Goal: Obtain resource: Obtain resource

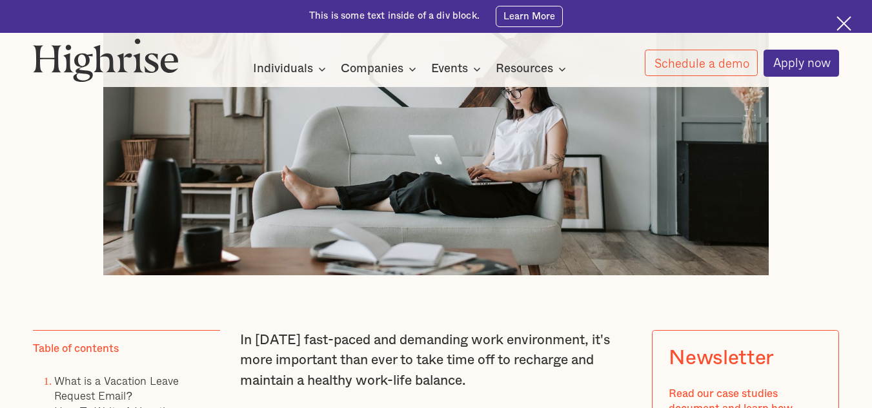
scroll to position [710, 0]
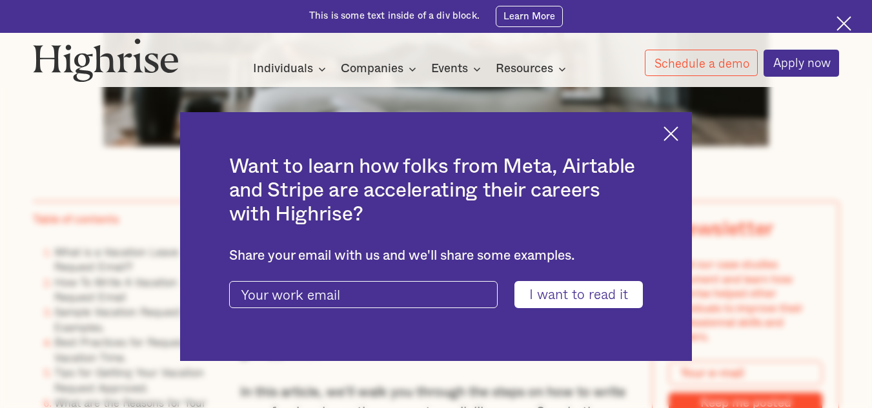
click at [678, 132] on img at bounding box center [670, 133] width 15 height 15
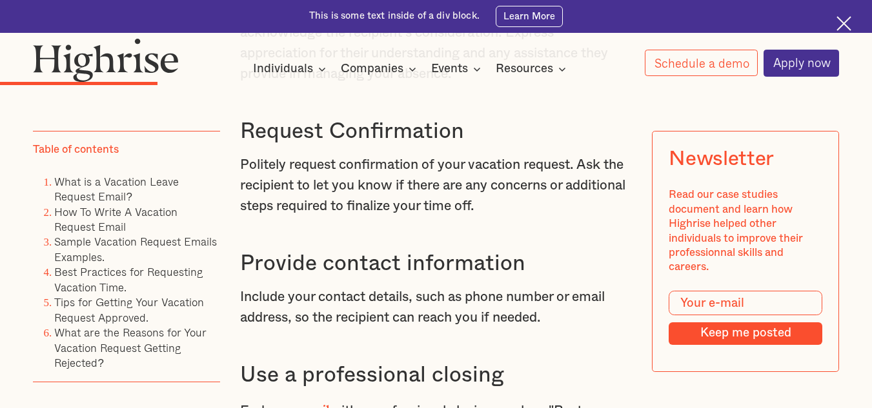
scroll to position [2645, 0]
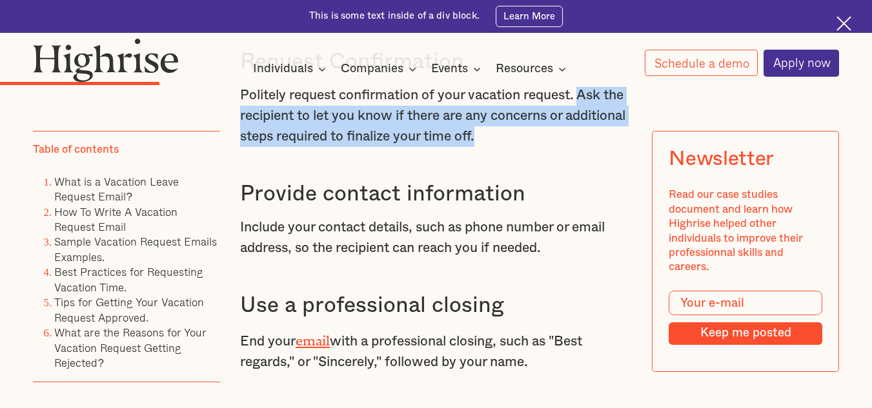
drag, startPoint x: 586, startPoint y: 145, endPoint x: 585, endPoint y: 183, distance: 38.7
click at [585, 146] on p "Politely request confirmation of your vacation request. Ask the recipient to le…" at bounding box center [436, 115] width 392 height 61
copy p "Ask the recipient to let you know if there are any concerns or additional steps…"
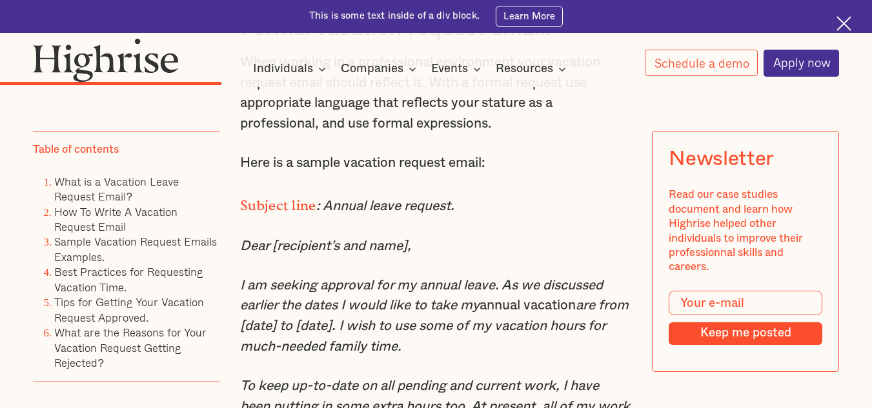
scroll to position [3419, 0]
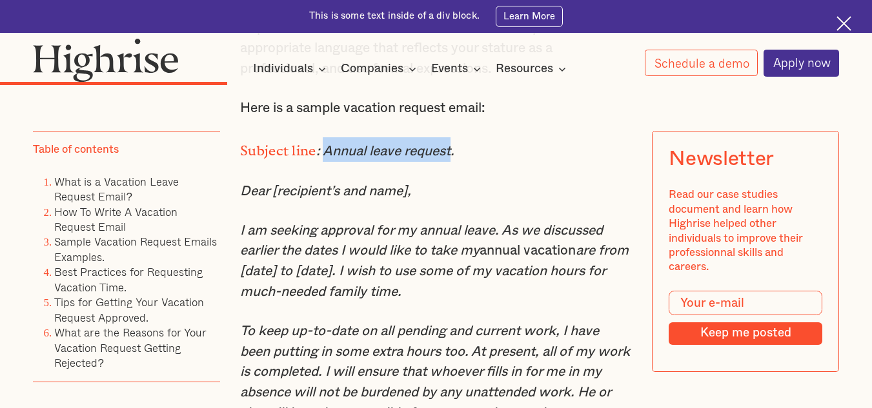
drag, startPoint x: 323, startPoint y: 201, endPoint x: 454, endPoint y: 194, distance: 131.1
click at [454, 158] on em ": Annual leave request." at bounding box center [385, 152] width 138 height 14
copy em "Annual leave request"
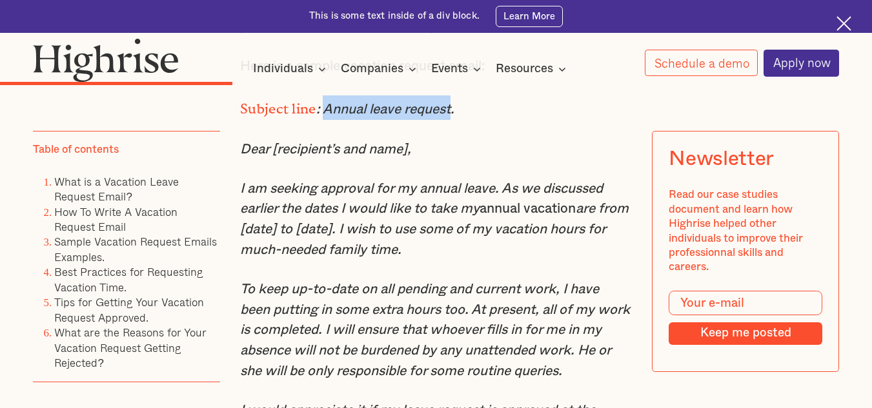
scroll to position [3484, 0]
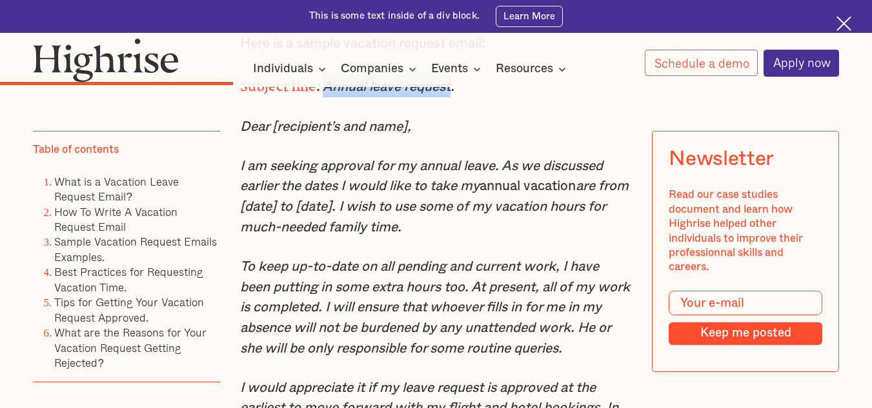
drag, startPoint x: 240, startPoint y: 219, endPoint x: 457, endPoint y: 279, distance: 224.7
click at [457, 238] on p "I am seeking approval for my annual leave. As we discussed earlier the dates I …" at bounding box center [436, 197] width 392 height 82
copy p "am seeking approval for my annual leave. As we discussed earlier the dates I wo…"
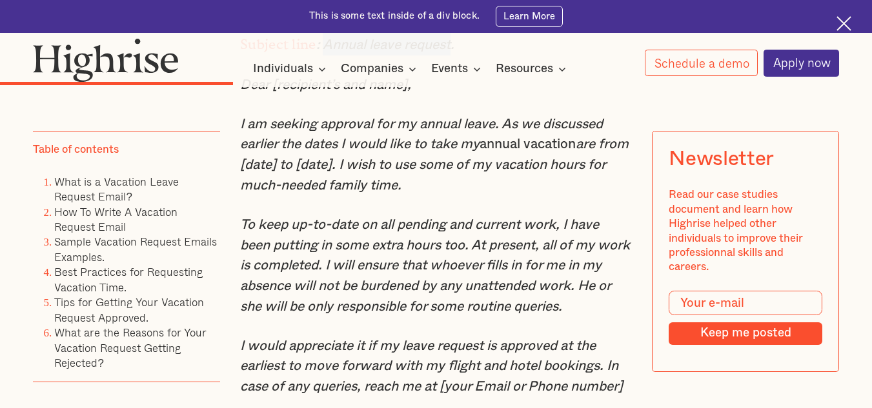
scroll to position [3548, 0]
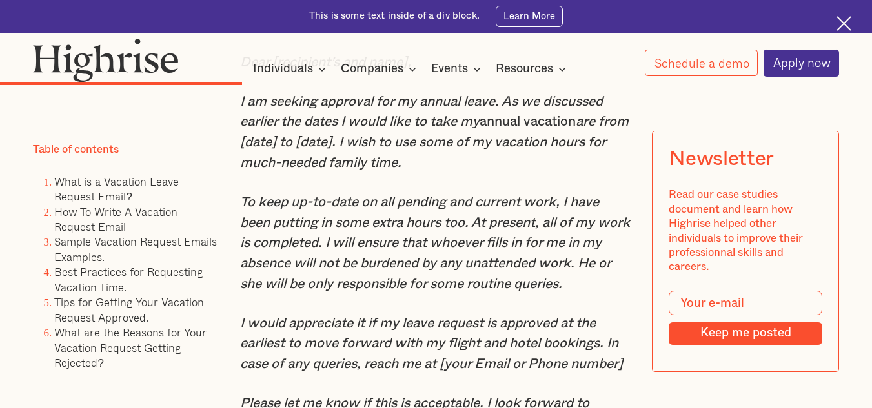
click at [246, 169] on em "are from [date] to [date]. I wish to use some of my vacation hours for much-nee…" at bounding box center [434, 142] width 388 height 54
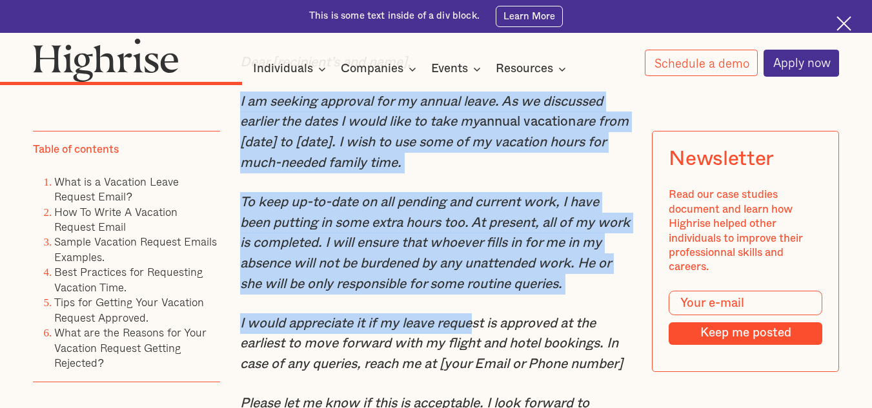
drag, startPoint x: 237, startPoint y: 155, endPoint x: 478, endPoint y: 378, distance: 327.8
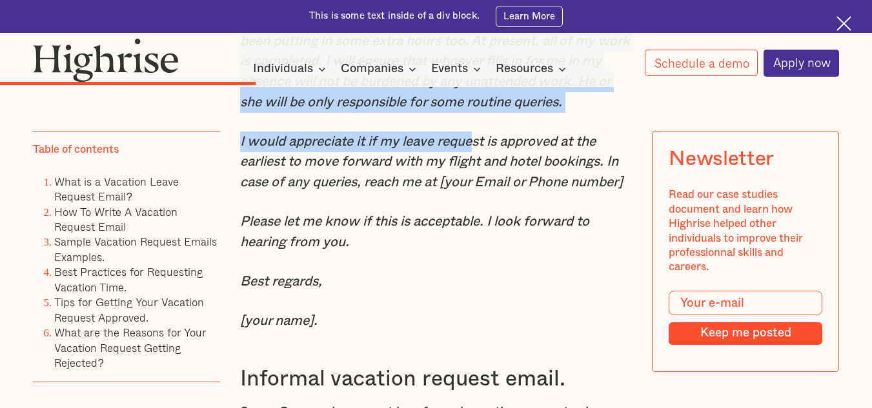
scroll to position [3742, 0]
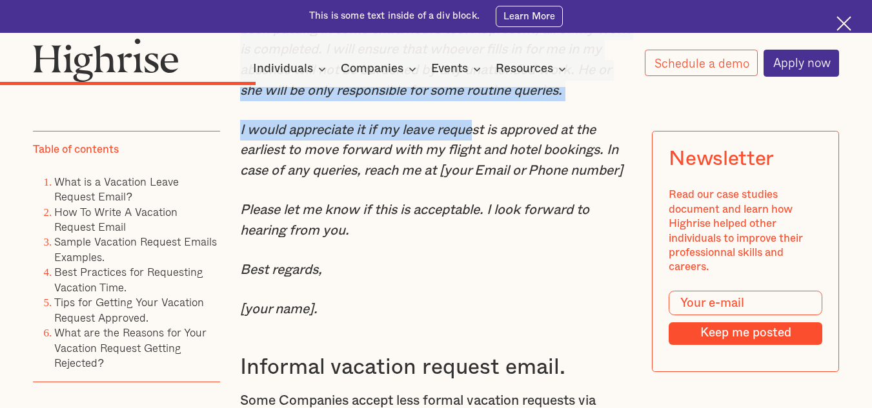
click at [386, 281] on p "Best regards," at bounding box center [436, 270] width 392 height 21
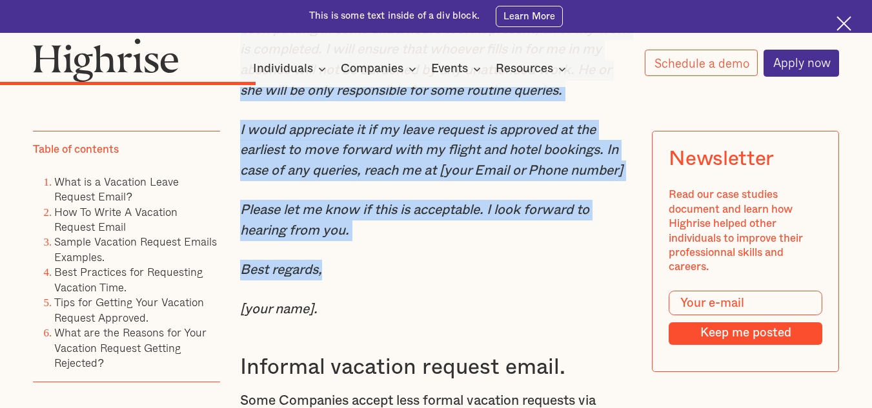
copy div "I am seeking approval for my annual leave. As we discussed earlier the dates I …"
click at [436, 281] on p "Best regards," at bounding box center [436, 270] width 392 height 21
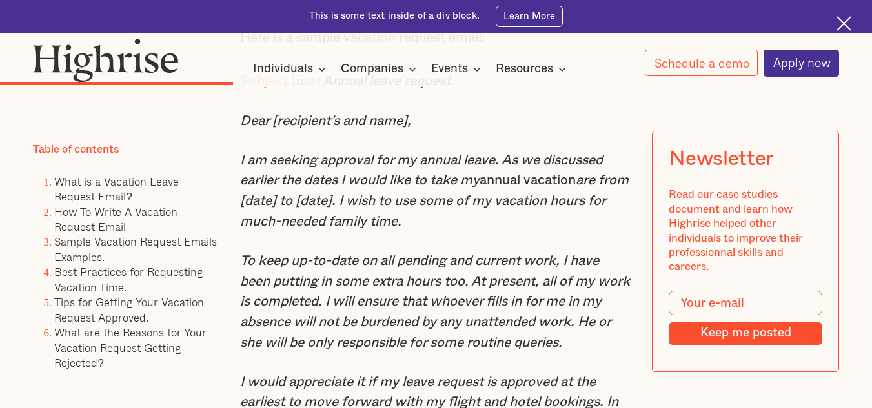
scroll to position [3484, 0]
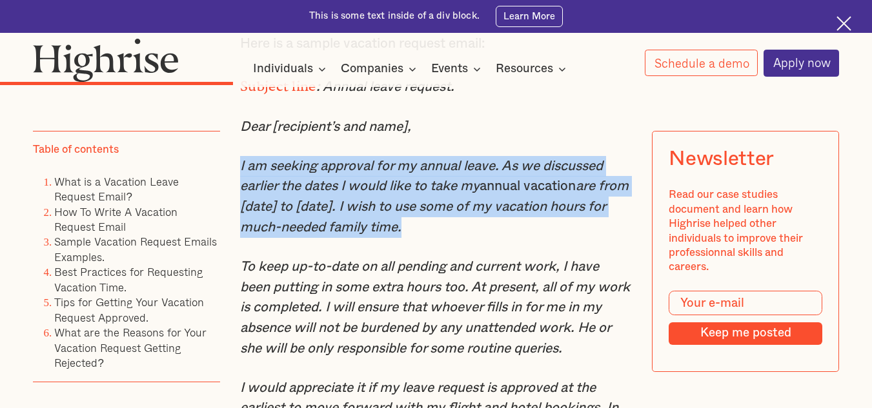
drag, startPoint x: 421, startPoint y: 284, endPoint x: 237, endPoint y: 223, distance: 193.0
click at [240, 223] on p "I am seeking approval for my annual leave. As we discussed earlier the dates I …" at bounding box center [436, 197] width 392 height 82
copy p "I am seeking approval for my annual leave. As we discussed earlier the dates I …"
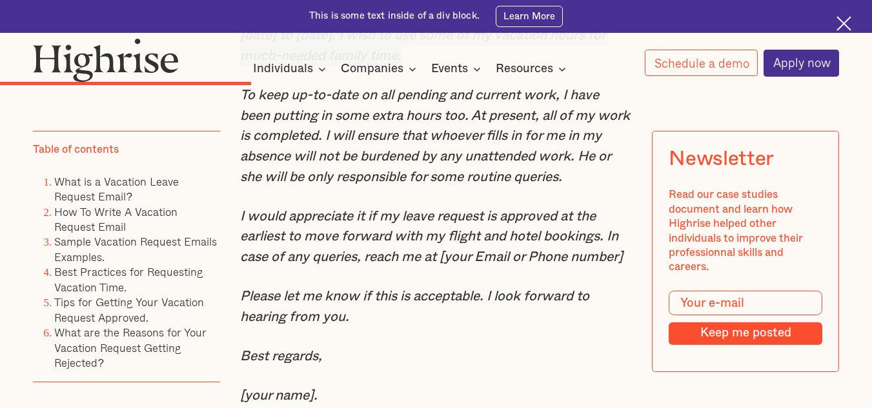
scroll to position [3742, 0]
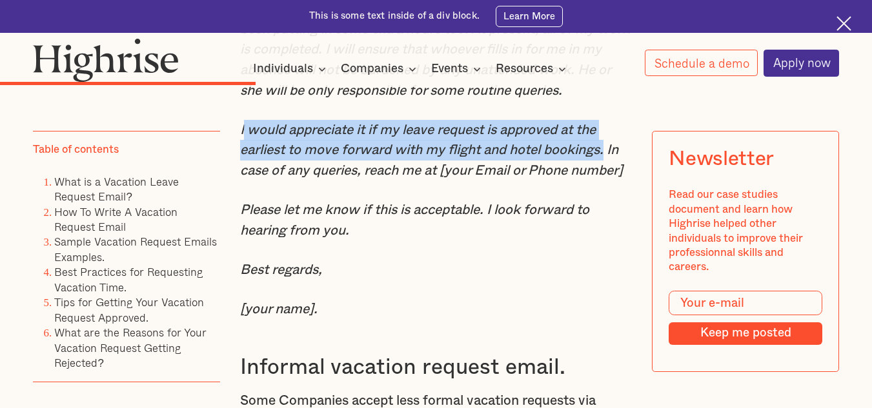
drag, startPoint x: 240, startPoint y: 186, endPoint x: 612, endPoint y: 201, distance: 371.9
click at [612, 177] on em "I would appreciate it if my leave request is approved at the earliest to move f…" at bounding box center [431, 150] width 383 height 54
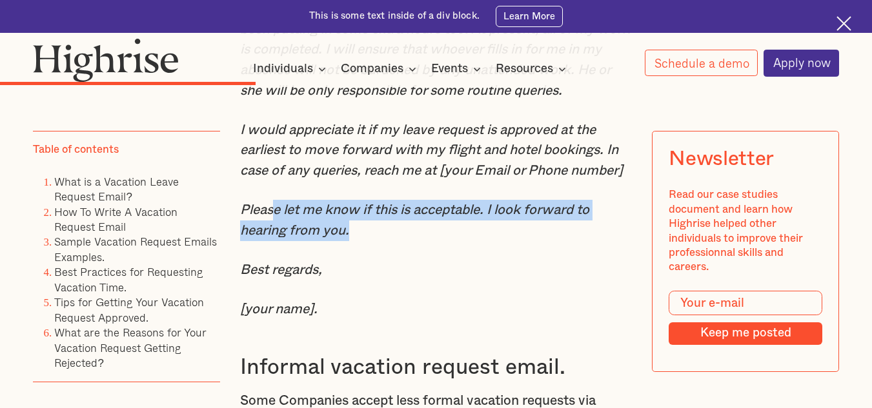
drag, startPoint x: 354, startPoint y: 288, endPoint x: 286, endPoint y: 263, distance: 73.1
click at [284, 241] on p "Please let me know if this is acceptable. I look forward to hearing from you." at bounding box center [436, 220] width 392 height 41
click at [392, 241] on p "Please let me know if this is acceptable. I look forward to hearing from you." at bounding box center [436, 220] width 392 height 41
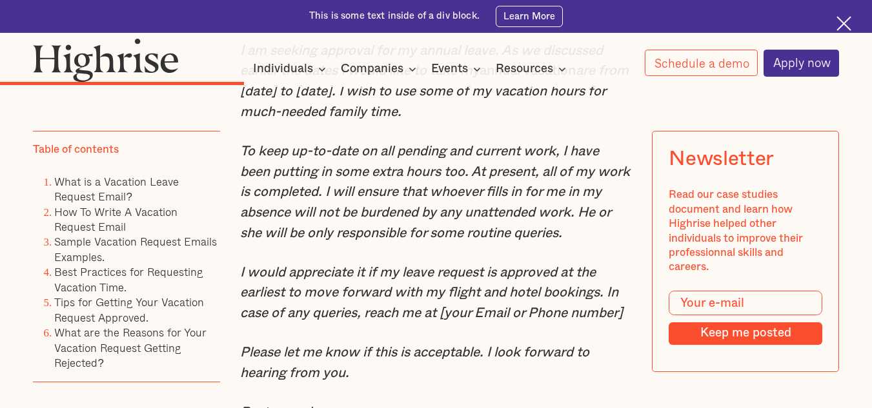
scroll to position [3613, 0]
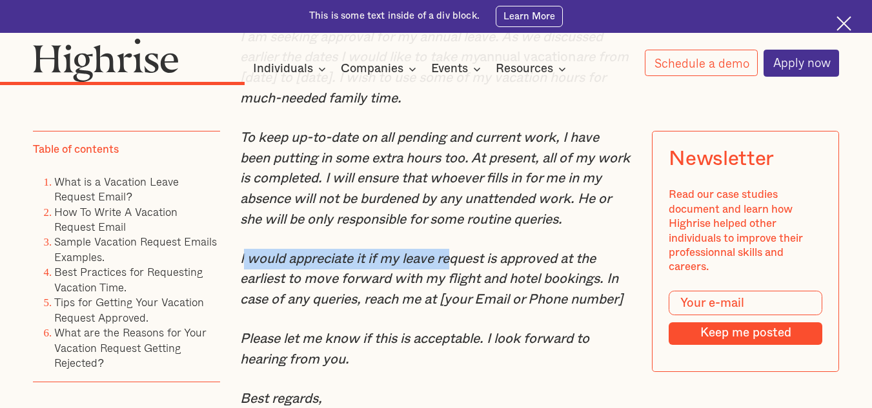
drag, startPoint x: 243, startPoint y: 317, endPoint x: 450, endPoint y: 324, distance: 207.8
click at [450, 306] on em "I would appreciate it if my leave request is approved at the earliest to move f…" at bounding box center [431, 279] width 383 height 54
